Goal: Answer question/provide support

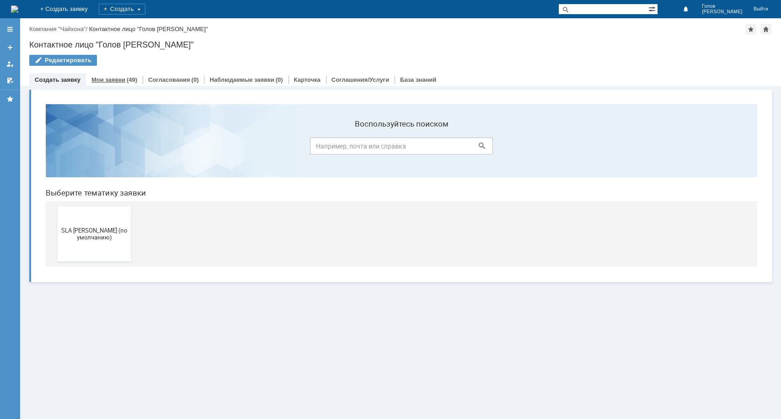
click at [107, 80] on link "Мои заявки" at bounding box center [108, 79] width 34 height 7
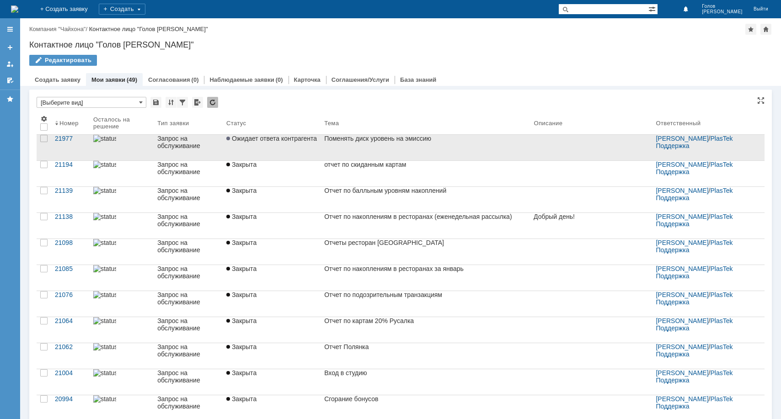
click at [283, 142] on span "Ожидает ответа контрагента" at bounding box center [271, 138] width 91 height 7
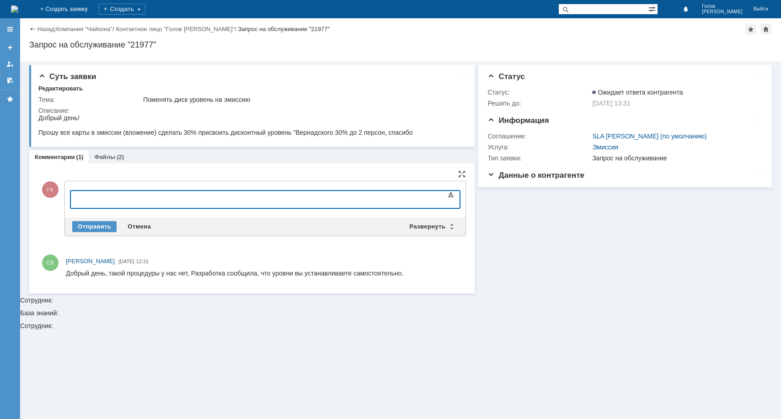
click at [143, 203] on body at bounding box center [144, 199] width 137 height 16
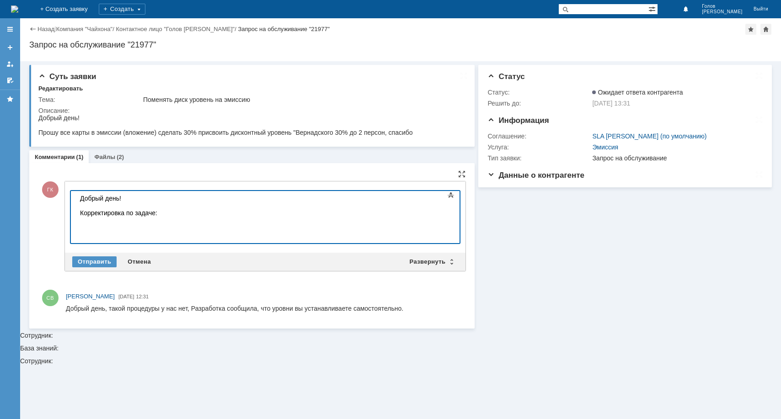
click at [156, 231] on div "Добрый день! Корректировка по задаче:" at bounding box center [145, 213] width 130 height 37
click at [109, 231] on div "Добрый день! Корректировка по задаче:" at bounding box center [145, 213] width 130 height 37
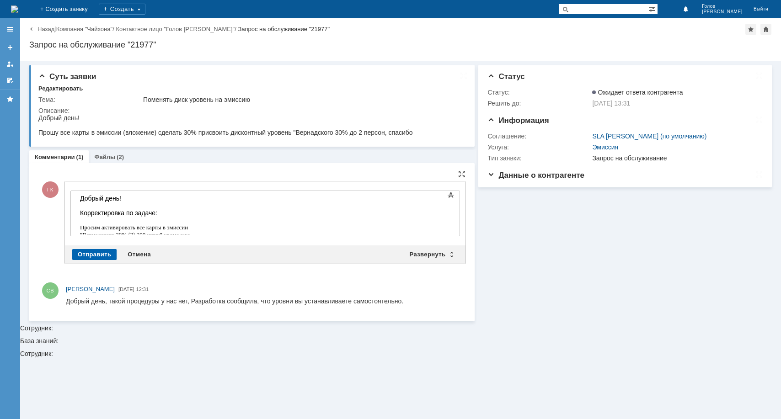
click at [88, 253] on div "Отправить" at bounding box center [94, 254] width 44 height 11
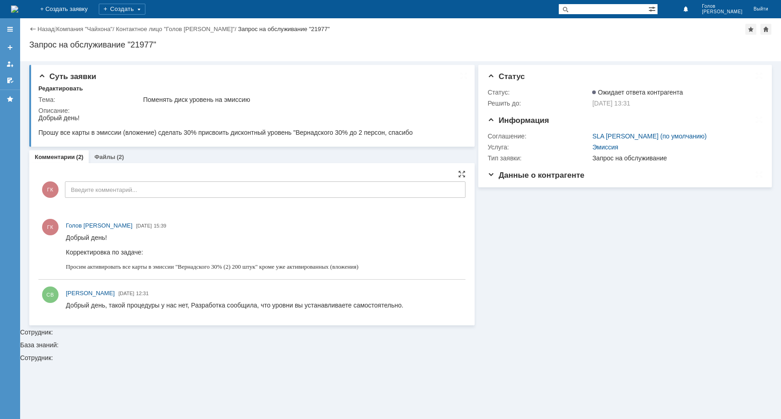
click at [206, 180] on div "ГК Введите комментарий..." at bounding box center [251, 191] width 427 height 43
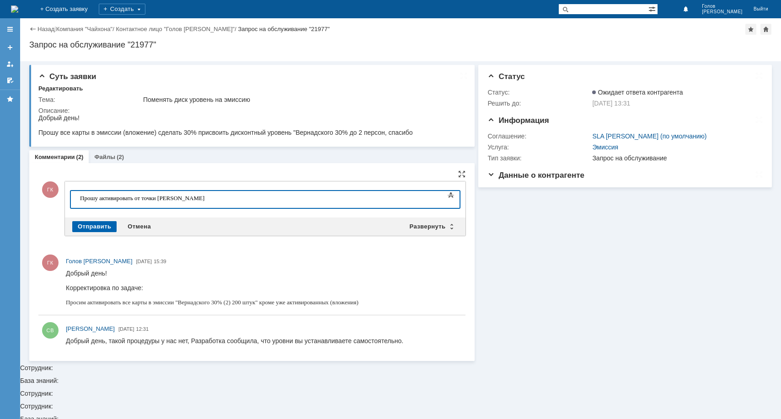
click at [94, 224] on div "Отправить" at bounding box center [94, 226] width 44 height 11
